Goal: Task Accomplishment & Management: Complete application form

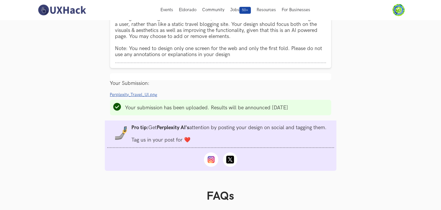
scroll to position [374, 0]
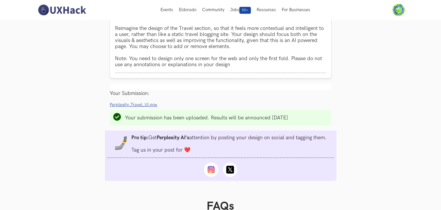
click at [133, 106] on span "Perplexity_Travel_UI.png" at bounding box center [134, 105] width 48 height 5
drag, startPoint x: 126, startPoint y: 122, endPoint x: 245, endPoint y: 120, distance: 119.8
click at [245, 120] on li "Your submission has been uploaded. Results will be announced [DATE]" at bounding box center [206, 118] width 163 height 6
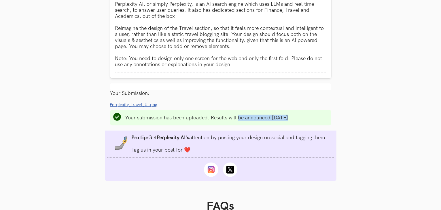
drag, startPoint x: 286, startPoint y: 120, endPoint x: 229, endPoint y: 119, distance: 56.5
click at [231, 119] on li "Your submission has been uploaded. Results will be announced [DATE]" at bounding box center [206, 118] width 163 height 6
click at [228, 119] on li "Your submission has been uploaded. Results will be announced [DATE]" at bounding box center [206, 118] width 163 height 6
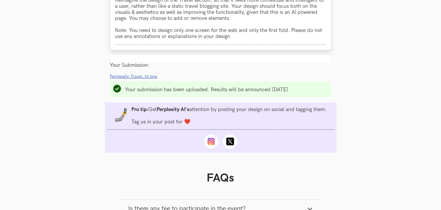
scroll to position [403, 0]
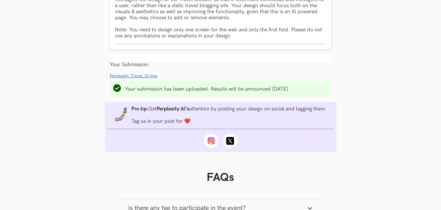
click at [151, 77] on span "Perplexity_Travel_UI.png" at bounding box center [134, 76] width 48 height 5
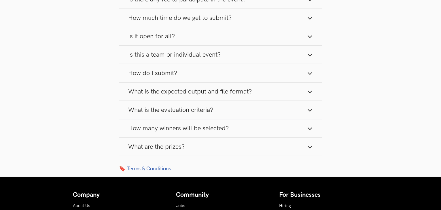
scroll to position [662, 0]
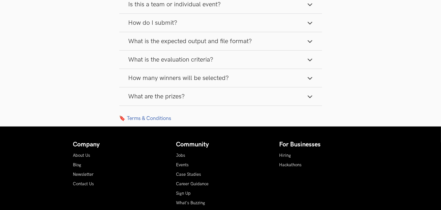
click at [154, 120] on link "🔖 Terms & Conditions" at bounding box center [220, 118] width 203 height 6
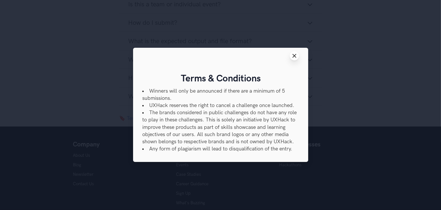
click at [295, 55] on line at bounding box center [294, 55] width 3 height 3
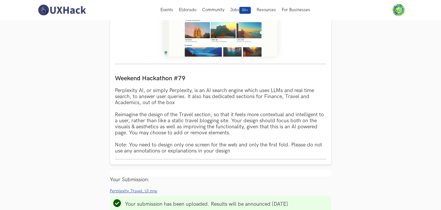
scroll to position [173, 0]
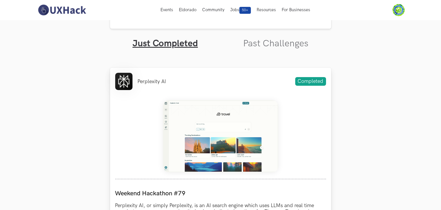
click at [216, 132] on img at bounding box center [220, 137] width 115 height 72
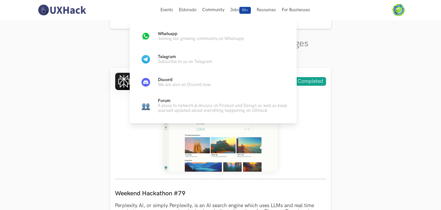
click at [176, 118] on div "Whatsapp Joining our growing community on Whatsapp Telegram Subscribe to us on …" at bounding box center [213, 71] width 167 height 102
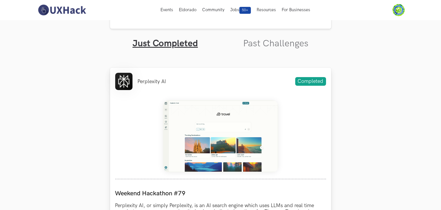
click at [177, 142] on img at bounding box center [220, 137] width 115 height 72
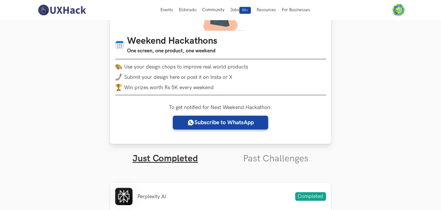
scroll to position [29, 0]
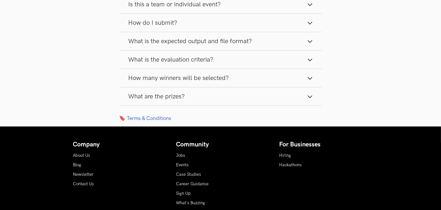
scroll to position [729, 0]
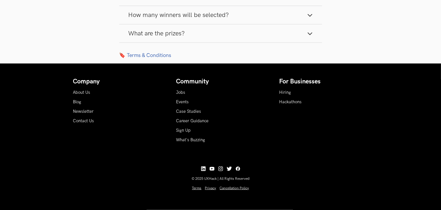
click at [102, 164] on div "Company About Us Blog Newsletter Contact Us Community Jobs Events Case Studies …" at bounding box center [220, 134] width 295 height 112
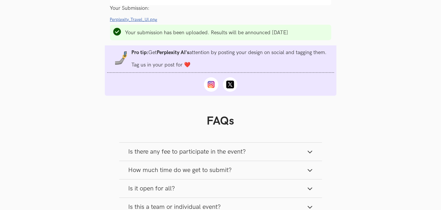
scroll to position [498, 0]
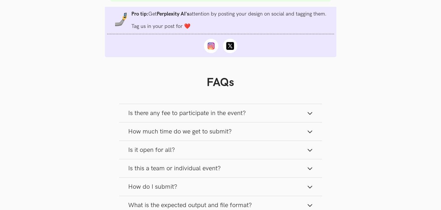
click at [257, 136] on button "How much time do we get to submit?" at bounding box center [220, 132] width 203 height 18
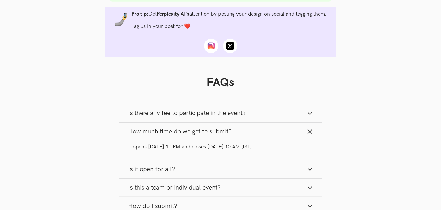
click at [257, 136] on button "How much time do we get to submit?" at bounding box center [220, 132] width 203 height 18
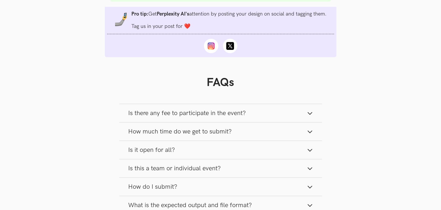
scroll to position [585, 0]
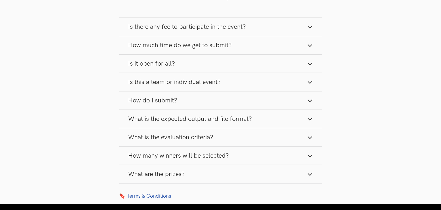
click at [256, 136] on button "What is the evaluation criteria?" at bounding box center [220, 137] width 203 height 18
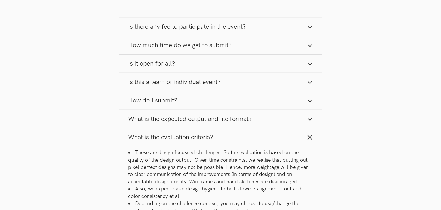
click at [255, 136] on button "What is the evaluation criteria?" at bounding box center [220, 137] width 203 height 18
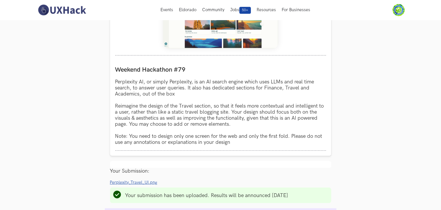
scroll to position [210, 0]
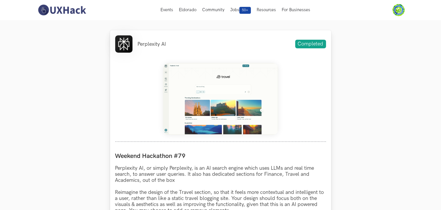
click at [126, 152] on div "Weekend Hackathon #79 Perplexity AI, or simply Perplexity, is an AI search engi…" at bounding box center [220, 192] width 211 height 90
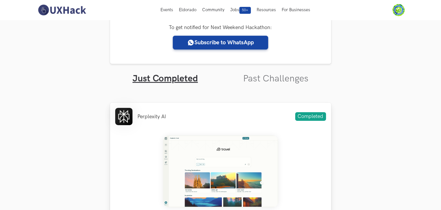
scroll to position [0, 0]
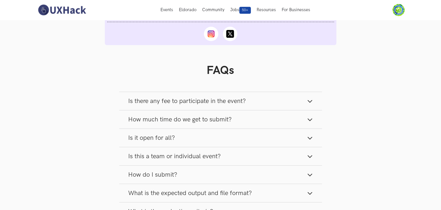
scroll to position [506, 0]
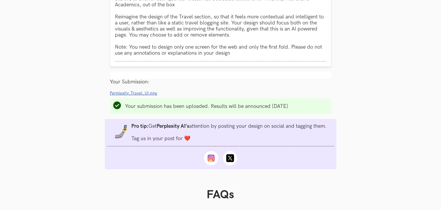
scroll to position [403, 0]
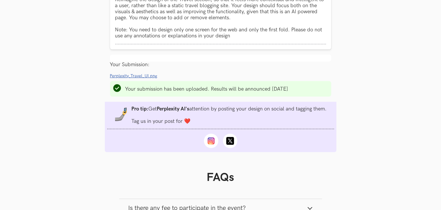
click at [150, 77] on span "Perplexity_Travel_UI.png" at bounding box center [134, 76] width 48 height 5
